Goal: Answer question/provide support

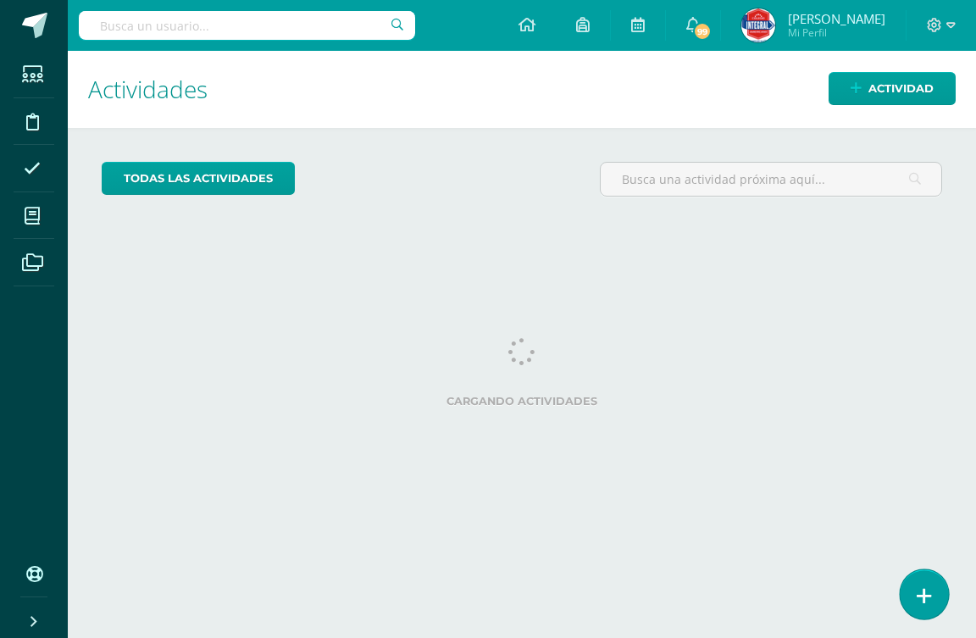
click at [911, 584] on link at bounding box center [924, 593] width 48 height 49
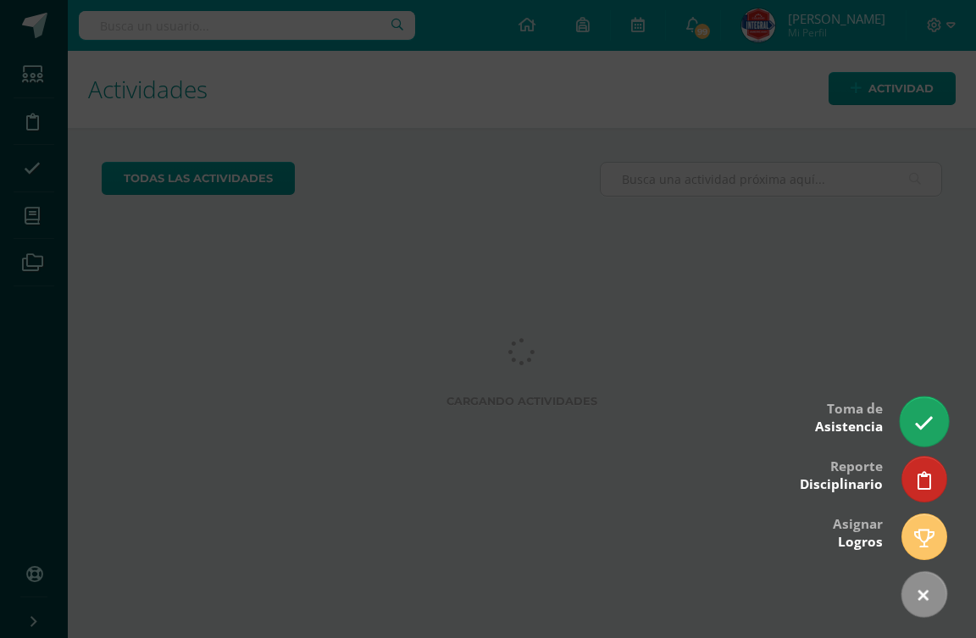
click at [933, 420] on icon at bounding box center [923, 422] width 19 height 19
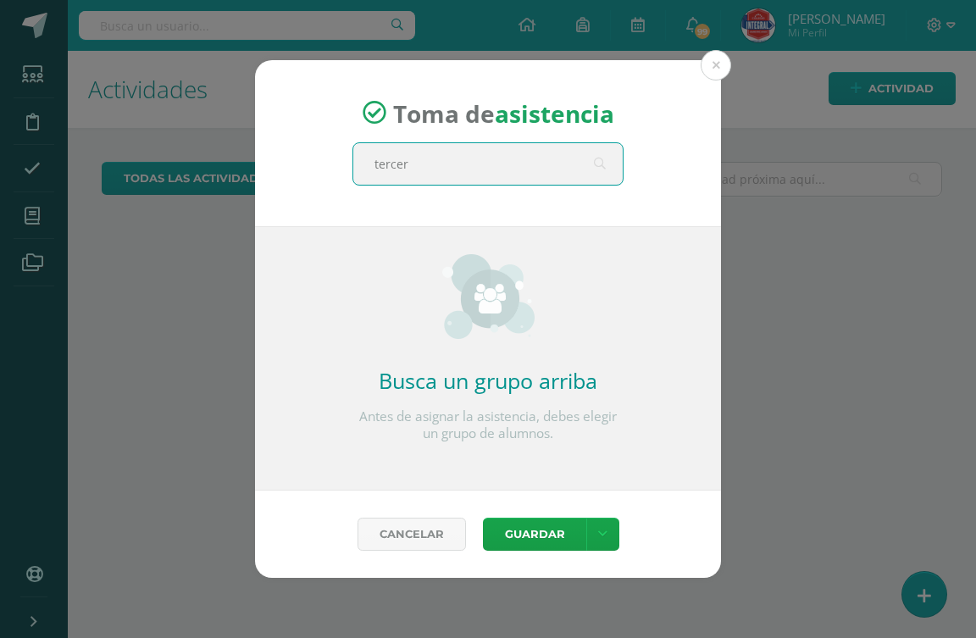
type input "tercero"
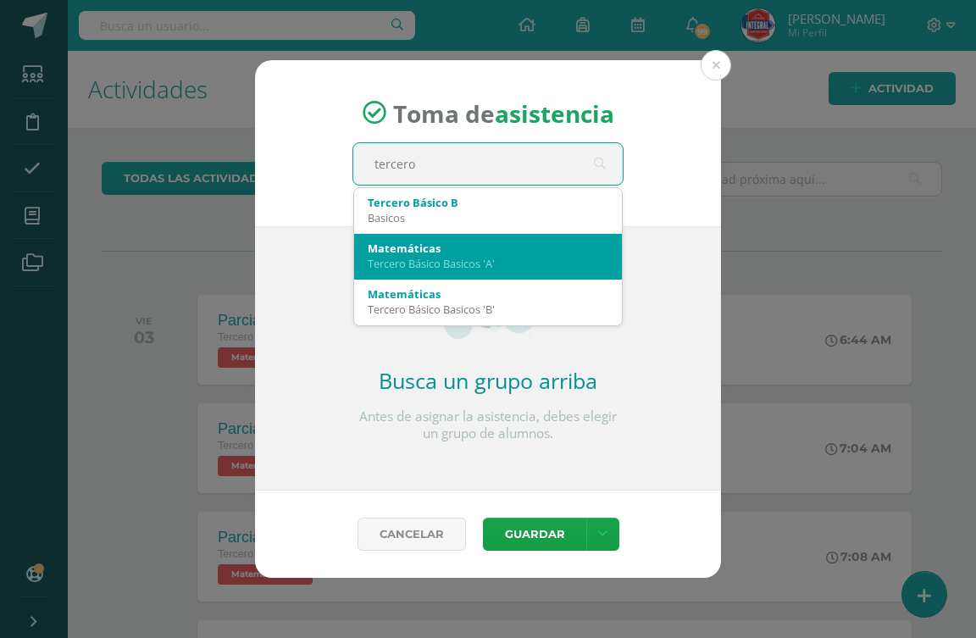
click at [489, 241] on div "Matemáticas" at bounding box center [488, 248] width 241 height 15
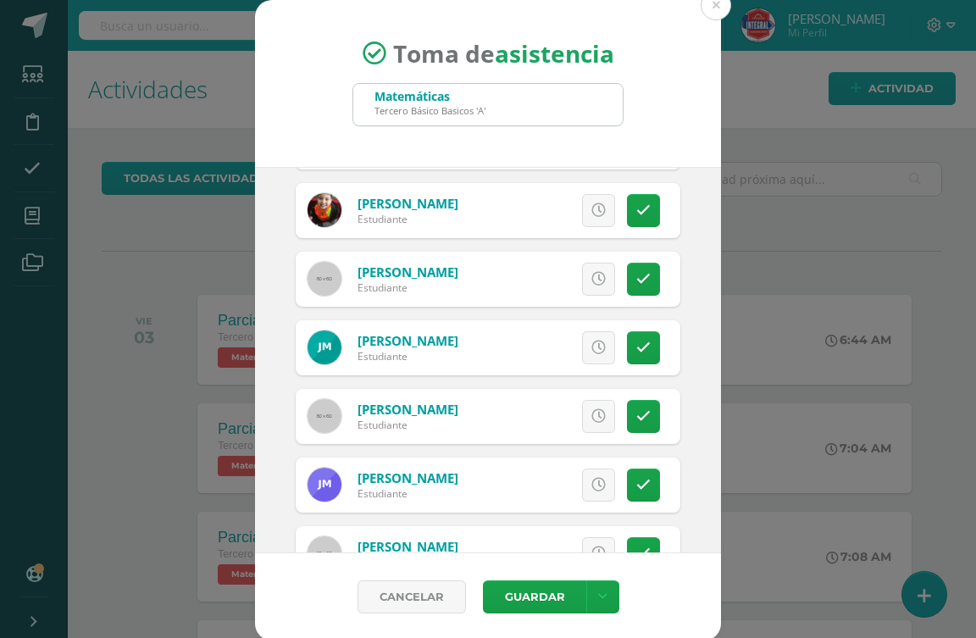
scroll to position [762, 0]
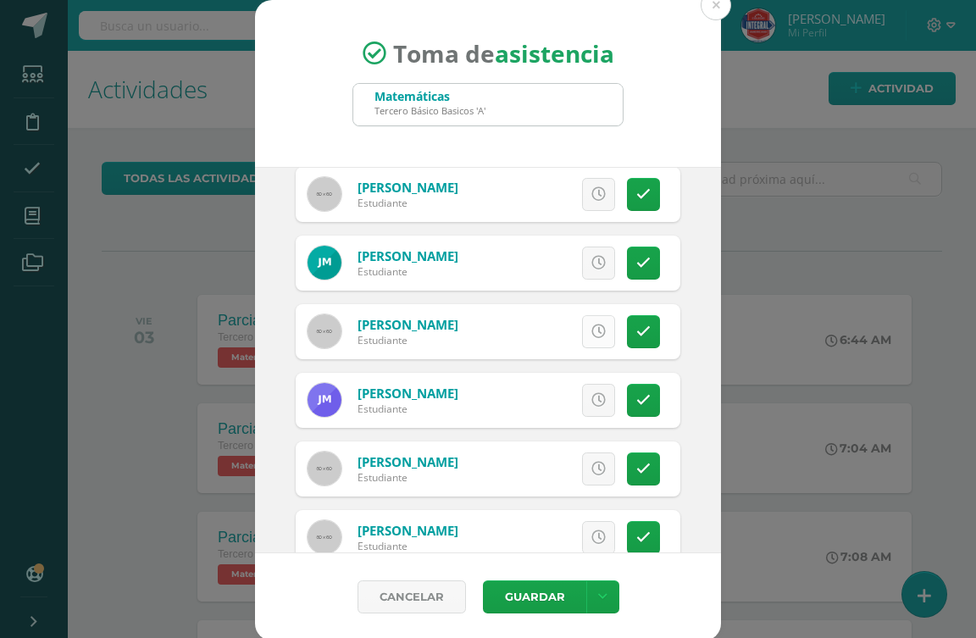
click at [582, 335] on link at bounding box center [598, 331] width 33 height 33
click at [627, 412] on link at bounding box center [643, 400] width 33 height 33
click at [529, 398] on icon at bounding box center [534, 400] width 11 height 14
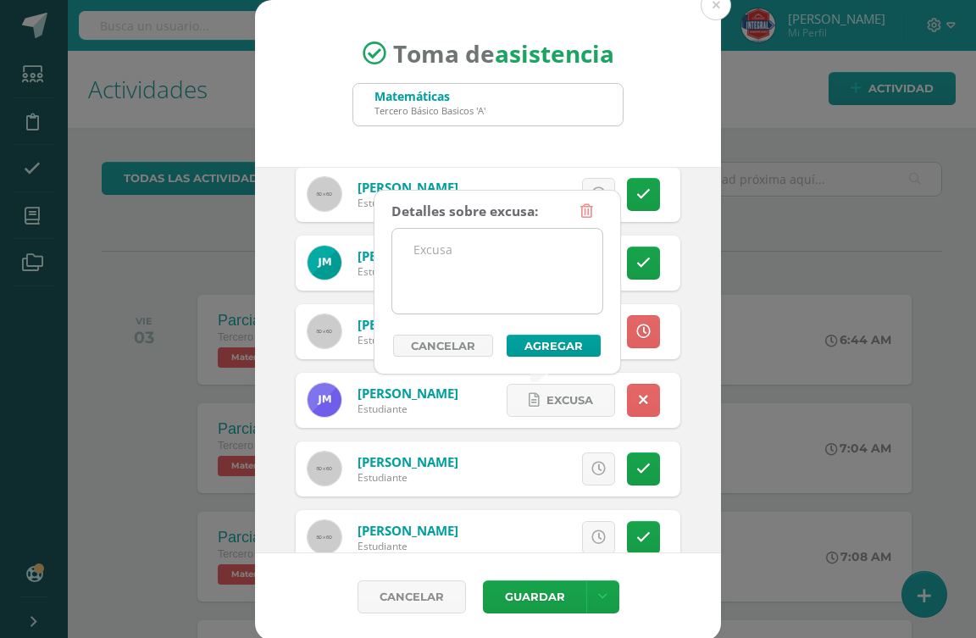
click at [480, 280] on textarea at bounding box center [497, 271] width 210 height 85
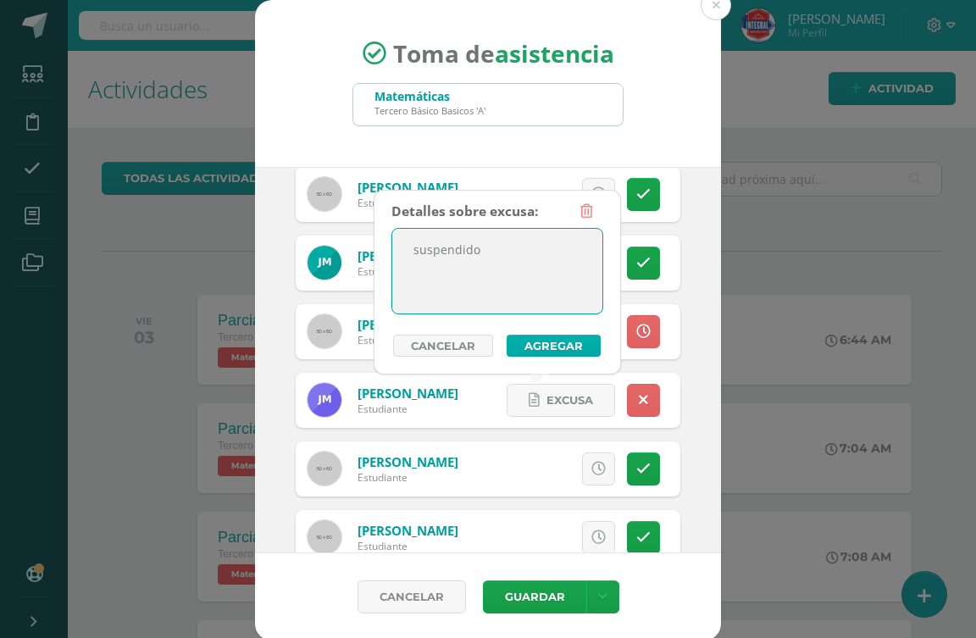
type textarea "suspendido"
click at [540, 348] on button "Agregar" at bounding box center [554, 346] width 94 height 22
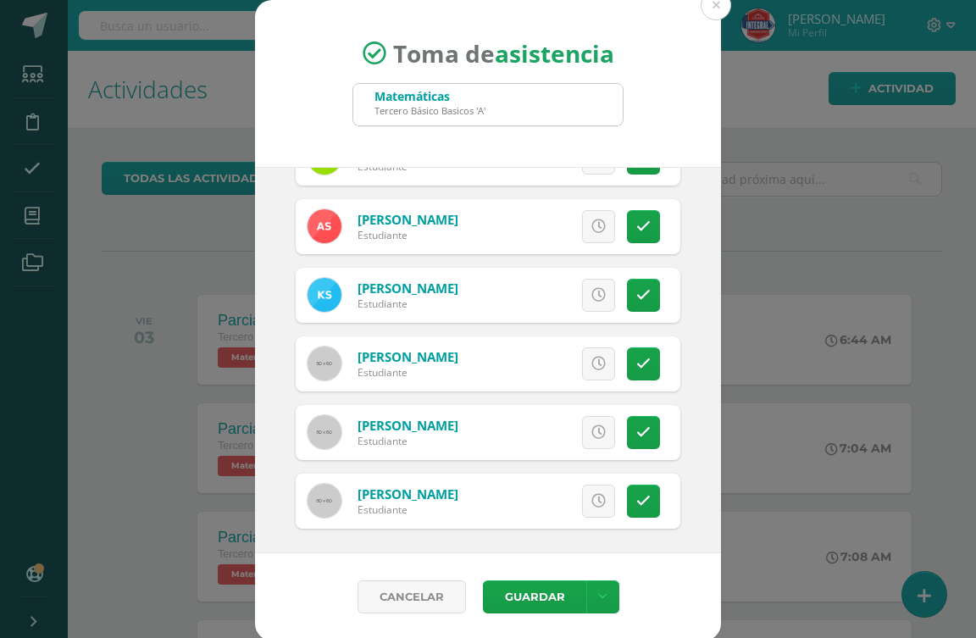
scroll to position [1625, 0]
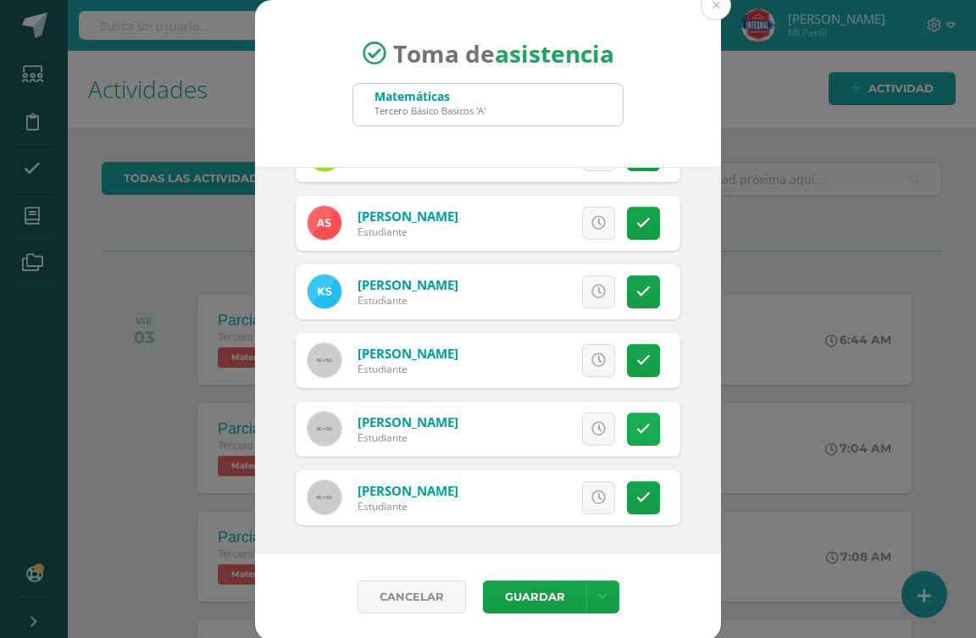
click at [636, 428] on icon at bounding box center [643, 429] width 14 height 14
click at [628, 492] on link at bounding box center [643, 497] width 33 height 33
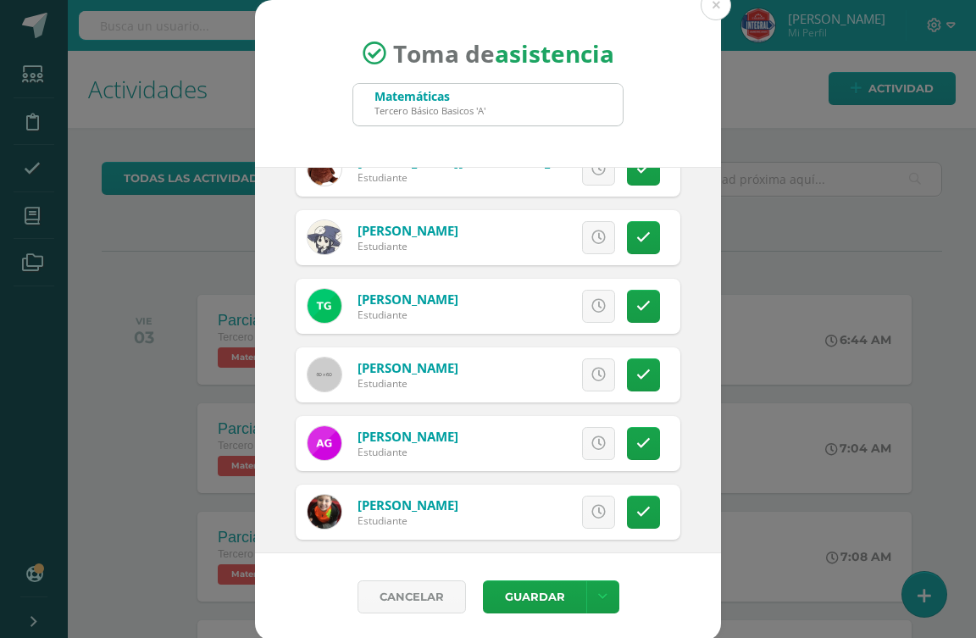
scroll to position [0, 0]
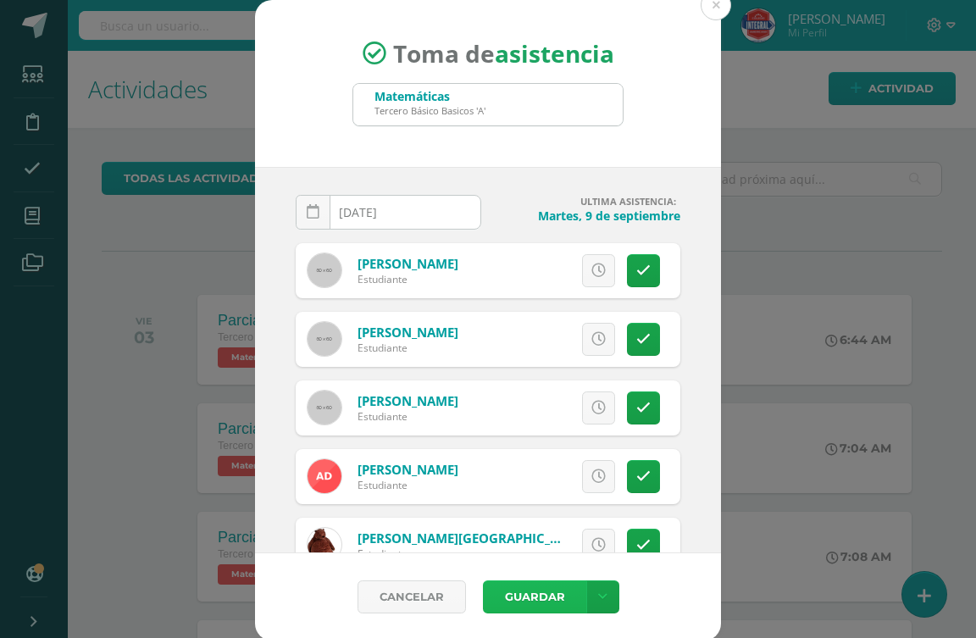
click at [528, 592] on button "Guardar" at bounding box center [534, 596] width 103 height 33
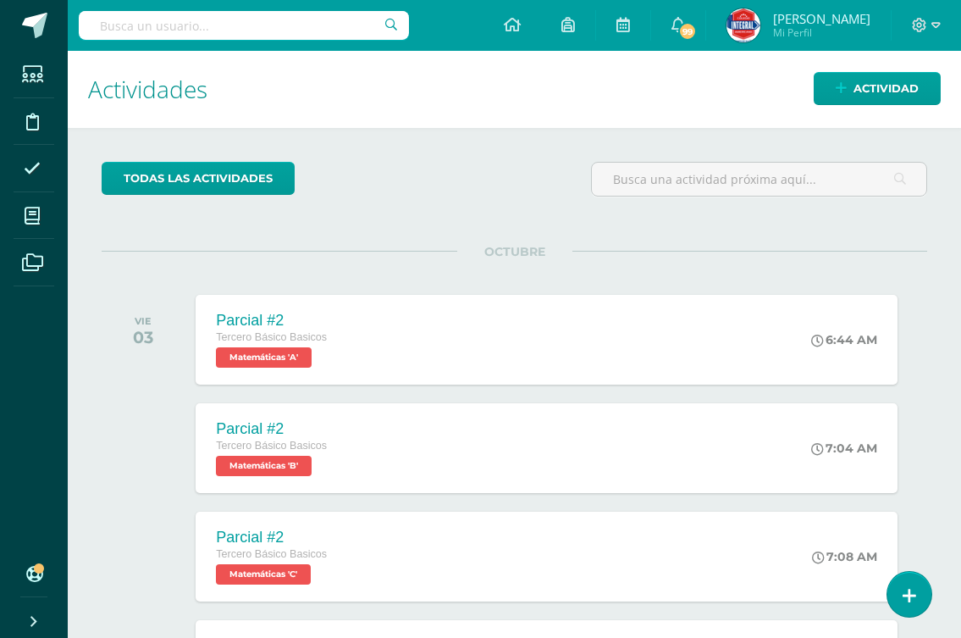
click at [892, 609] on div "OCTUBRE VIE 03 Parcial #2 Tercero Básico Basicos Matemáticas 'A' 6:44 AM Parcia…" at bounding box center [515, 590] width 826 height 678
click at [917, 598] on link at bounding box center [909, 593] width 48 height 49
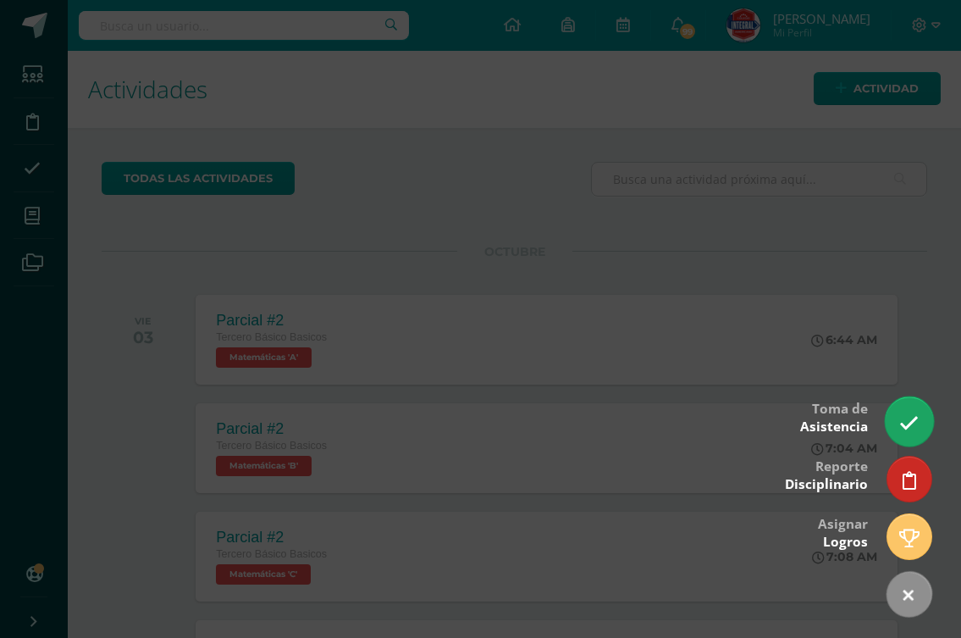
click at [907, 429] on icon at bounding box center [909, 422] width 19 height 19
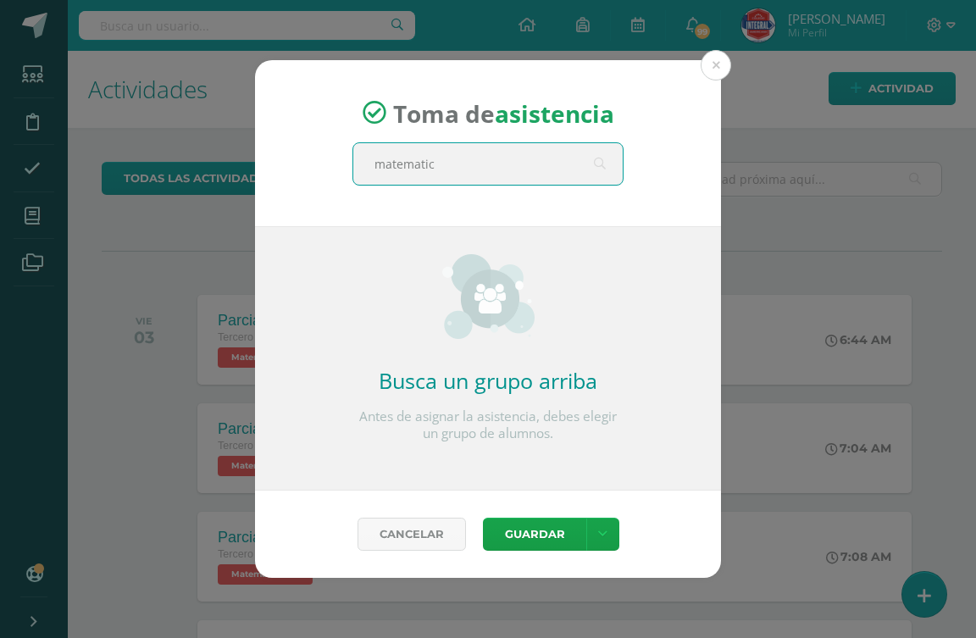
type input "matematica"
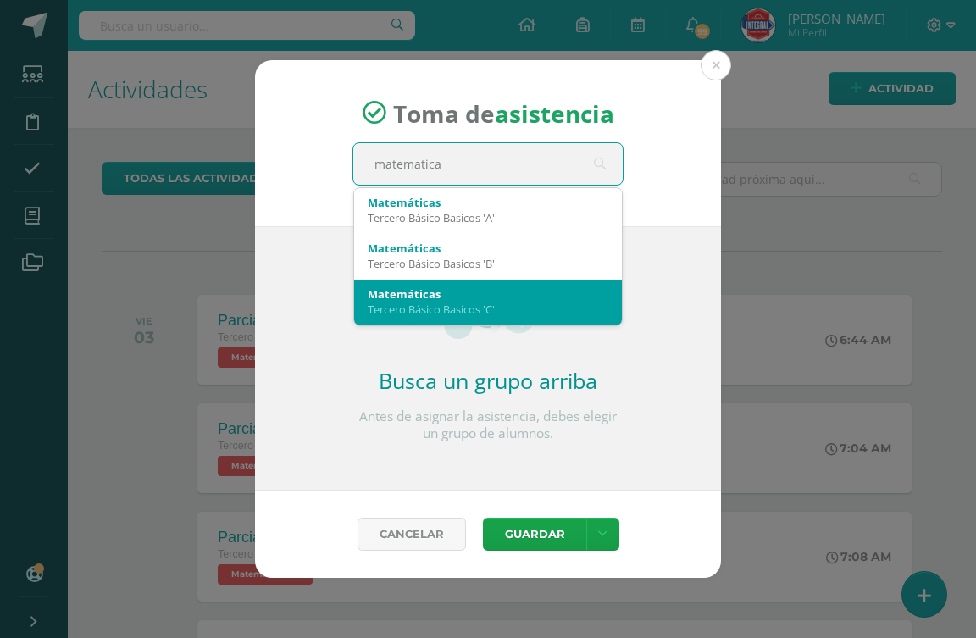
scroll to position [46, 0]
click at [507, 294] on div "Matemática Comercial" at bounding box center [488, 293] width 241 height 15
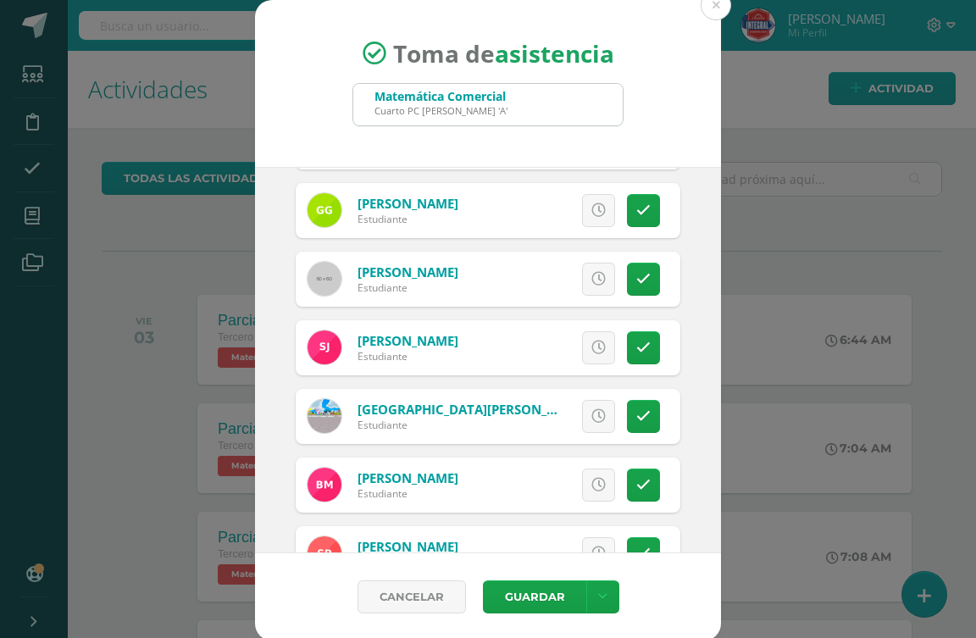
scroll to position [390, 0]
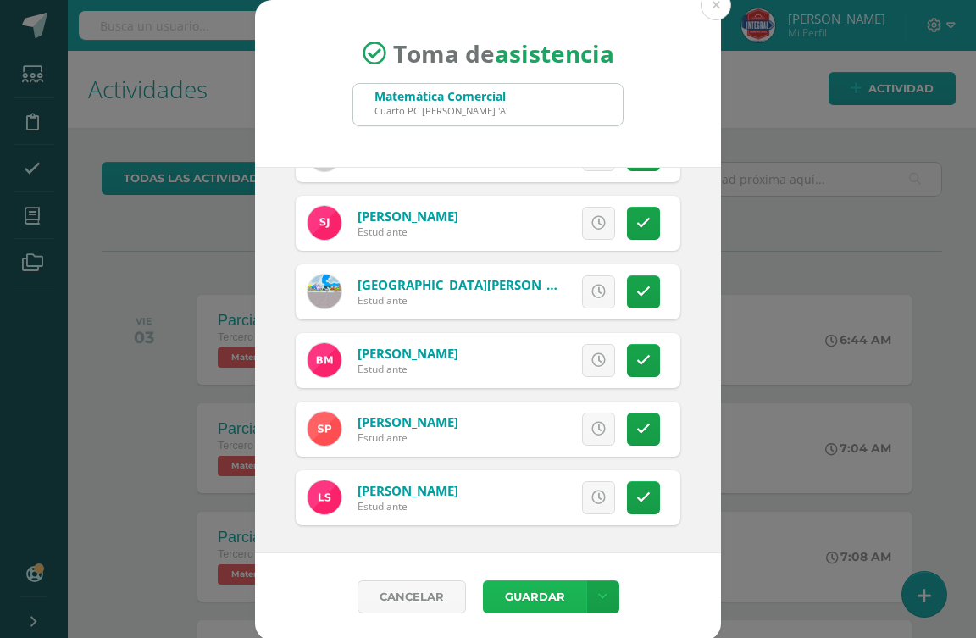
click at [537, 599] on button "Guardar" at bounding box center [534, 596] width 103 height 33
